Goal: Contribute content

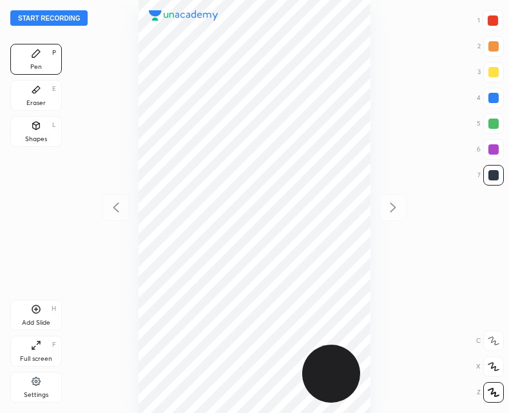
scroll to position [413, 303]
drag, startPoint x: 62, startPoint y: 17, endPoint x: 108, endPoint y: 70, distance: 69.8
click at [95, 48] on div "Start recording 1 2 3 4 5 6 7 R O A L C X Z Erase all C X Z Pen P Eraser E Shap…" at bounding box center [254, 206] width 509 height 413
click at [111, 65] on div at bounding box center [254, 206] width 303 height 413
click at [67, 22] on button "Start recording" at bounding box center [48, 17] width 77 height 15
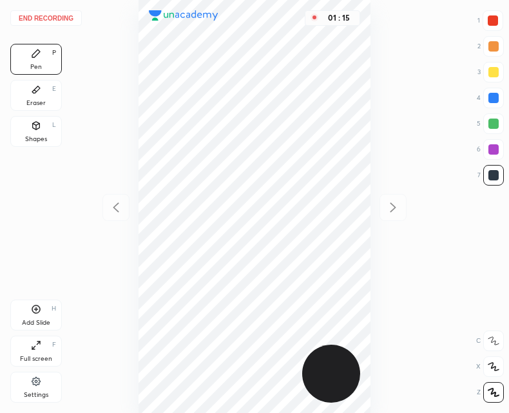
click at [34, 323] on div "Add Slide" at bounding box center [36, 323] width 28 height 6
click at [110, 218] on div at bounding box center [115, 207] width 27 height 27
click at [393, 215] on div at bounding box center [392, 207] width 27 height 27
click at [39, 94] on icon at bounding box center [36, 89] width 10 height 10
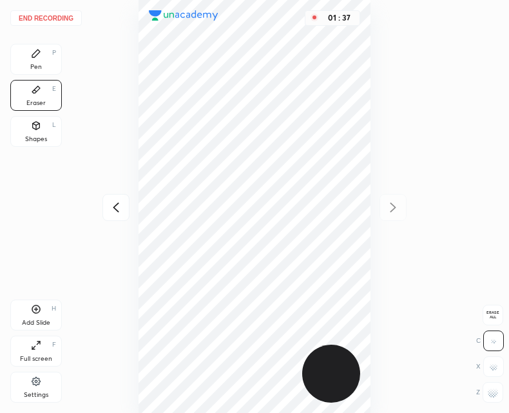
click at [49, 46] on div "Pen P" at bounding box center [36, 59] width 52 height 31
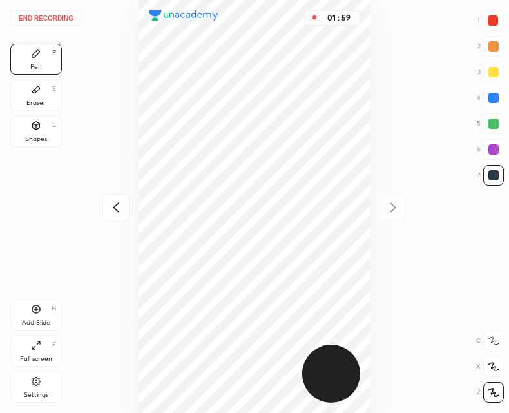
click at [56, 16] on button "End recording" at bounding box center [46, 17] width 72 height 15
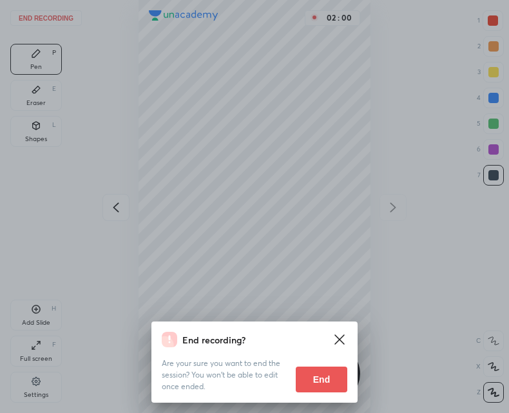
click at [310, 378] on button "End" at bounding box center [322, 380] width 52 height 26
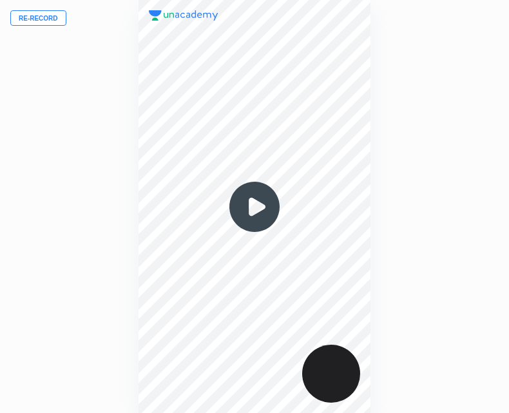
click at [263, 202] on img at bounding box center [255, 207] width 62 height 62
